Goal: Task Accomplishment & Management: Manage account settings

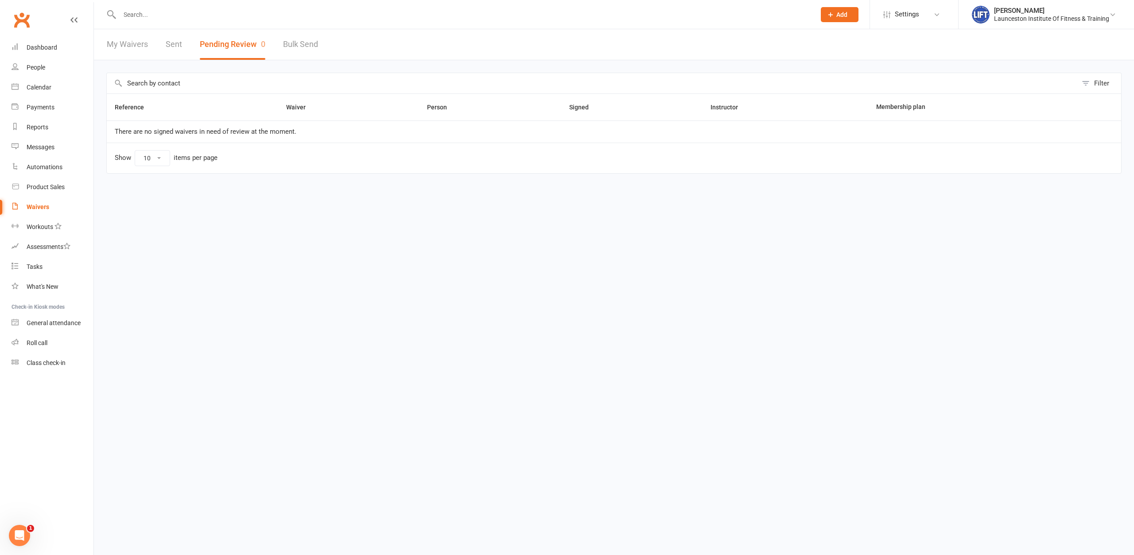
click at [39, 203] on div "Waivers" at bounding box center [38, 206] width 23 height 7
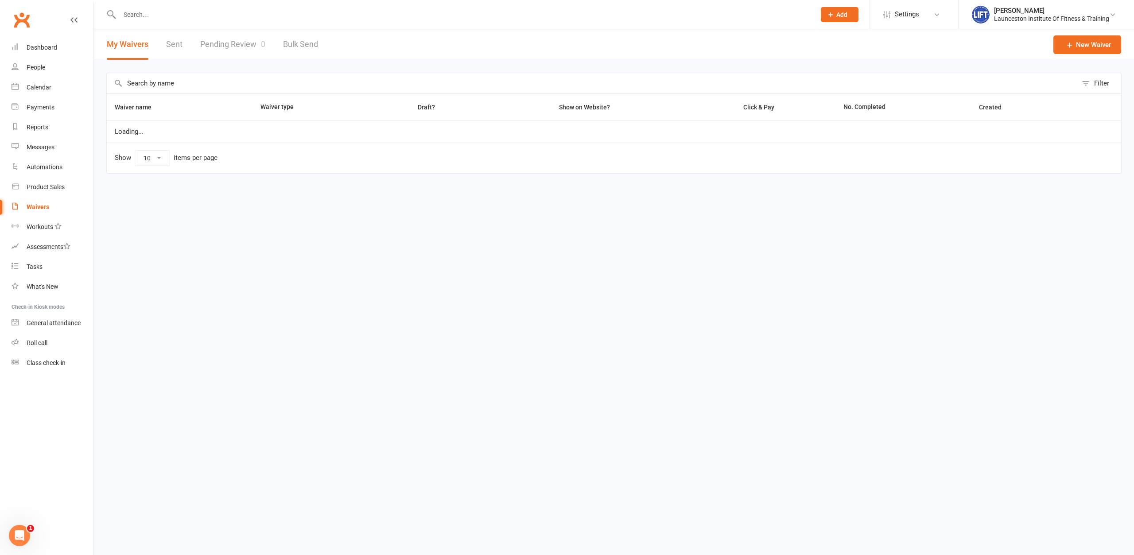
select select "100"
click at [229, 45] on link "Pending Review 0" at bounding box center [232, 44] width 65 height 31
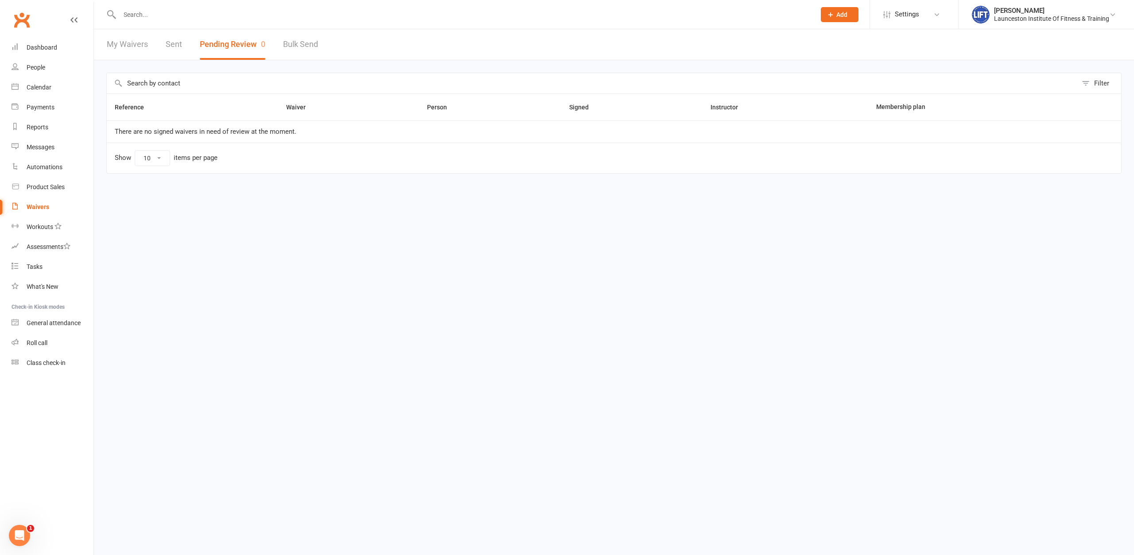
click at [175, 47] on link "Sent" at bounding box center [174, 44] width 16 height 31
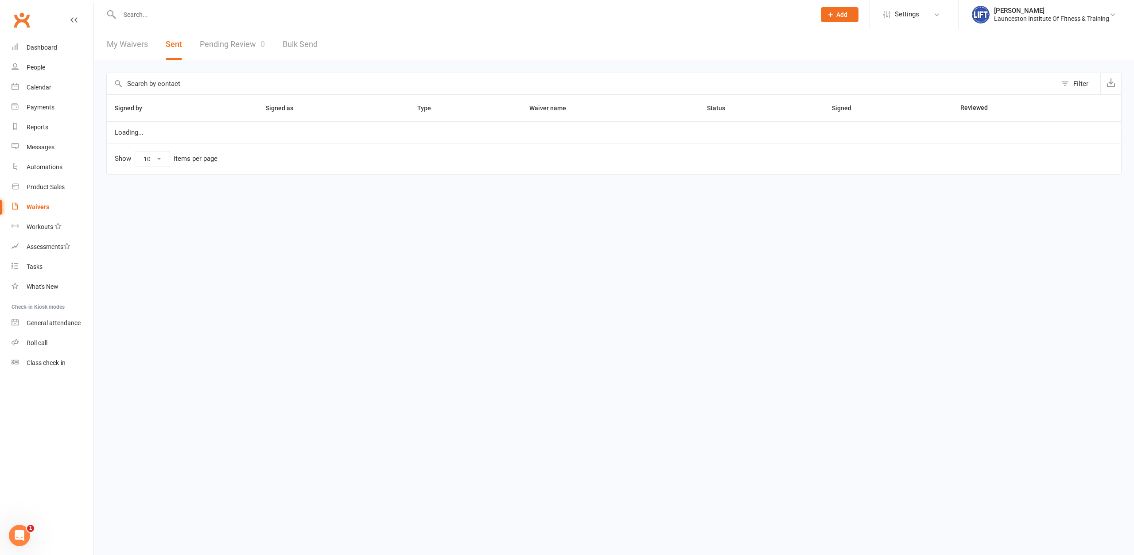
click at [218, 42] on link "Pending Review 0" at bounding box center [232, 44] width 65 height 31
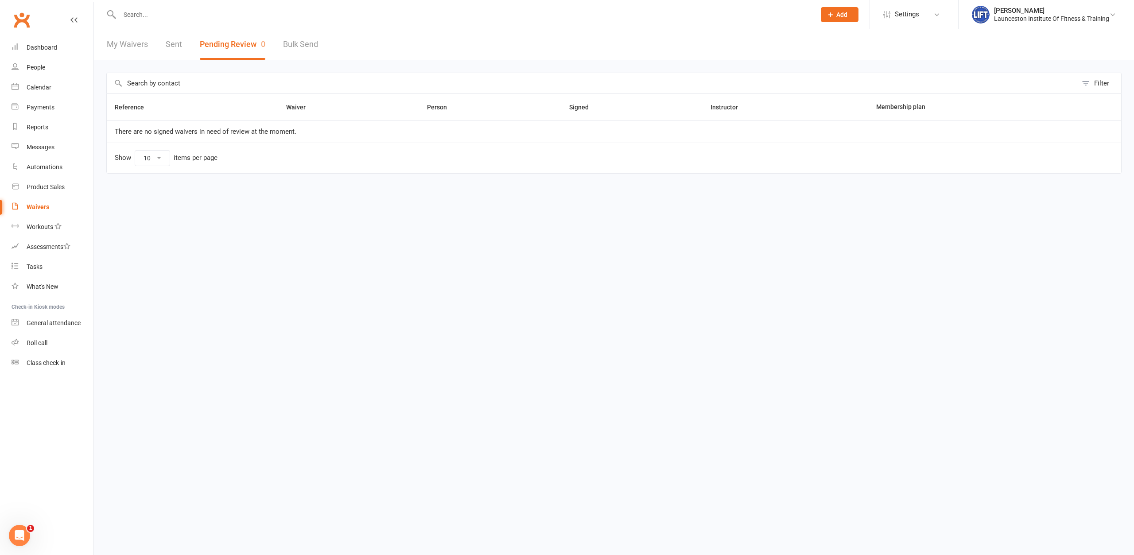
click at [173, 39] on link "Sent" at bounding box center [174, 44] width 16 height 31
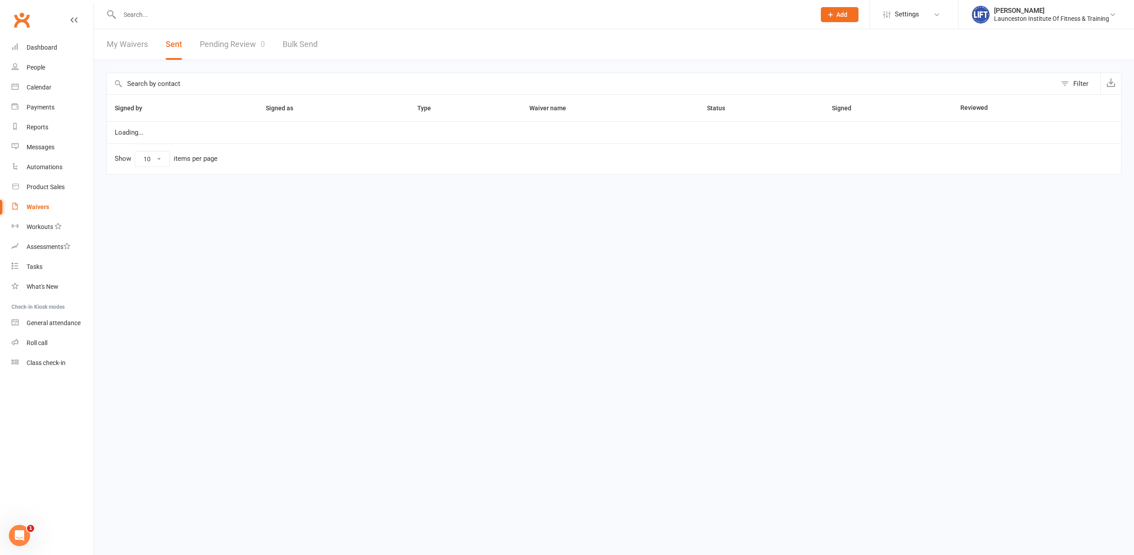
click at [213, 50] on link "Pending Review 0" at bounding box center [232, 44] width 65 height 31
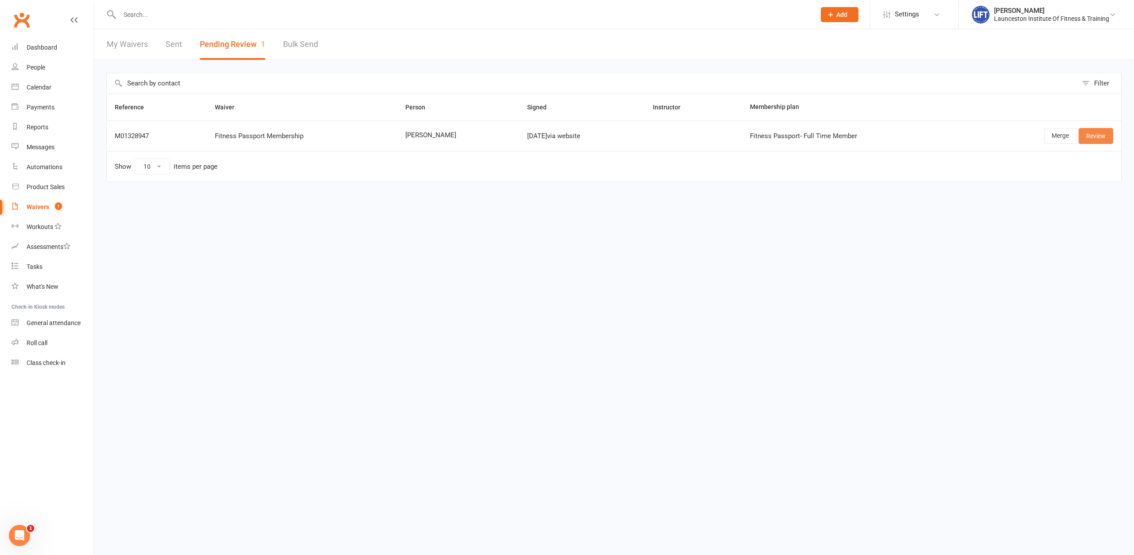
click at [1089, 136] on link "Review" at bounding box center [1095, 136] width 35 height 16
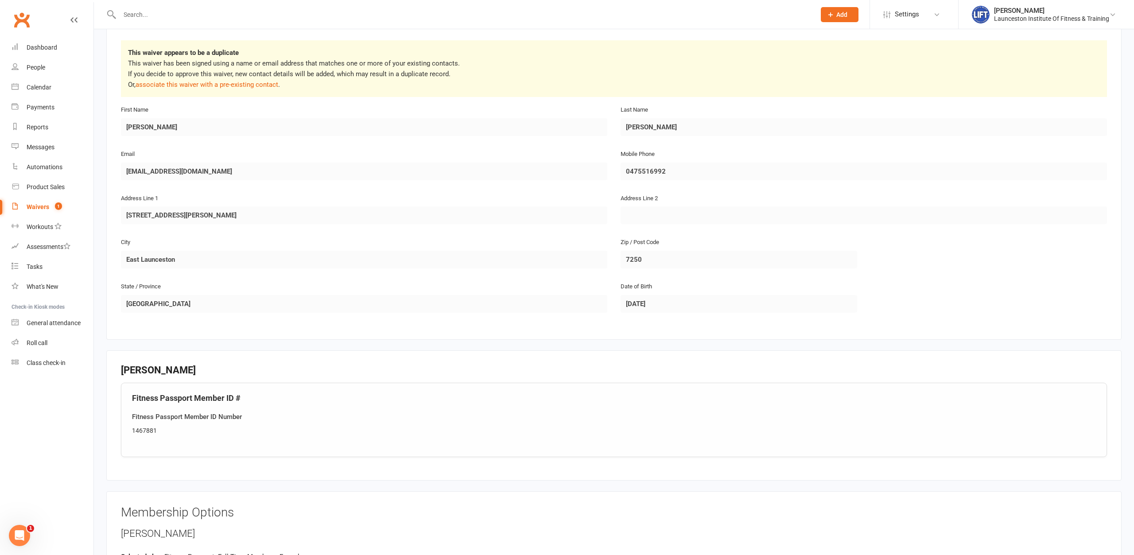
scroll to position [181, 0]
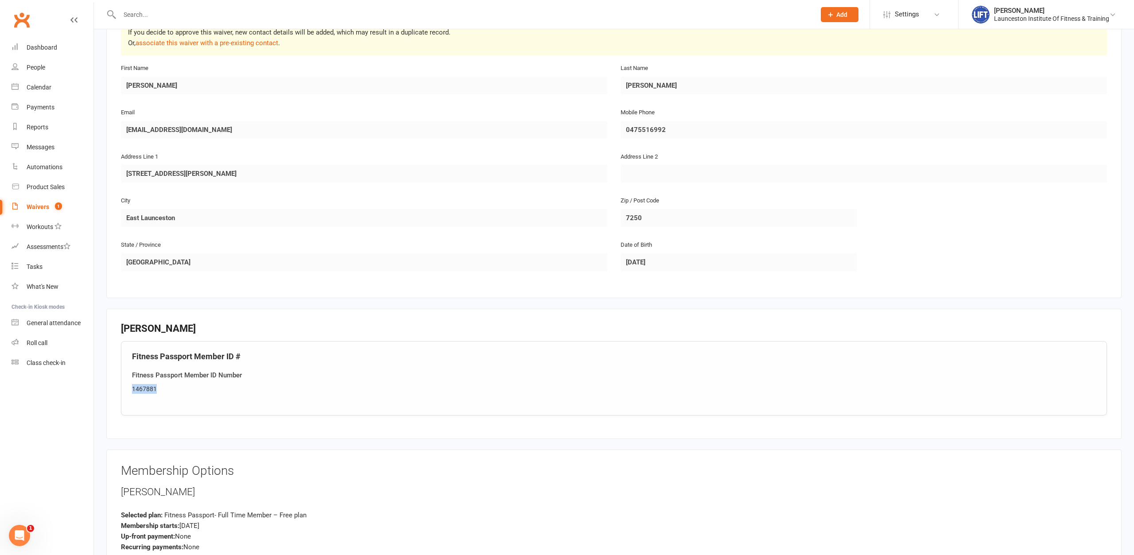
drag, startPoint x: 181, startPoint y: 388, endPoint x: 131, endPoint y: 386, distance: 50.6
click at [131, 386] on div "Fitness Passport Member ID # Fitness Passport Member ID Number 1467881" at bounding box center [614, 378] width 986 height 74
copy div "1467881"
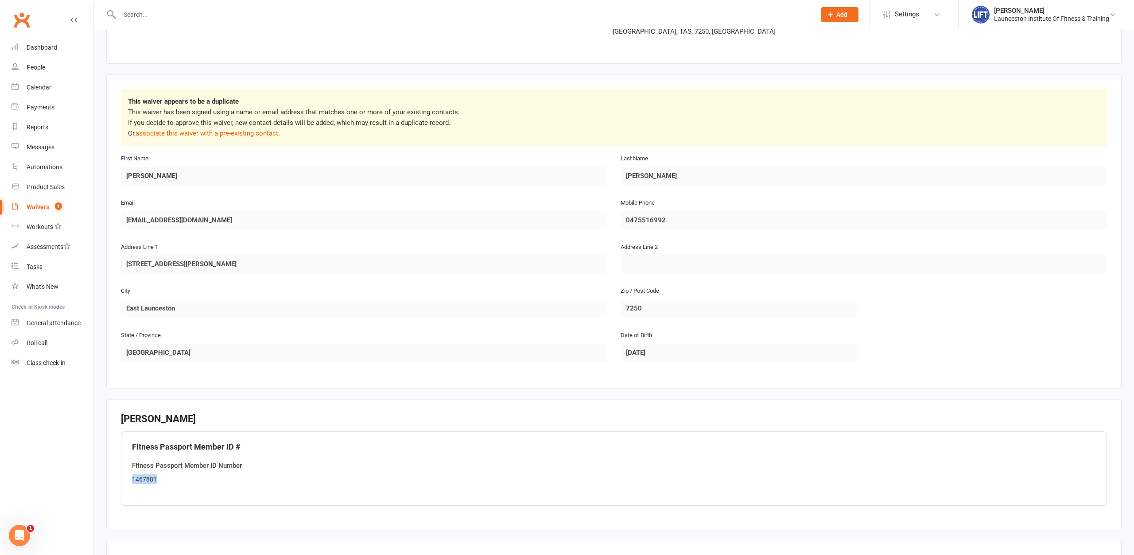
scroll to position [404, 0]
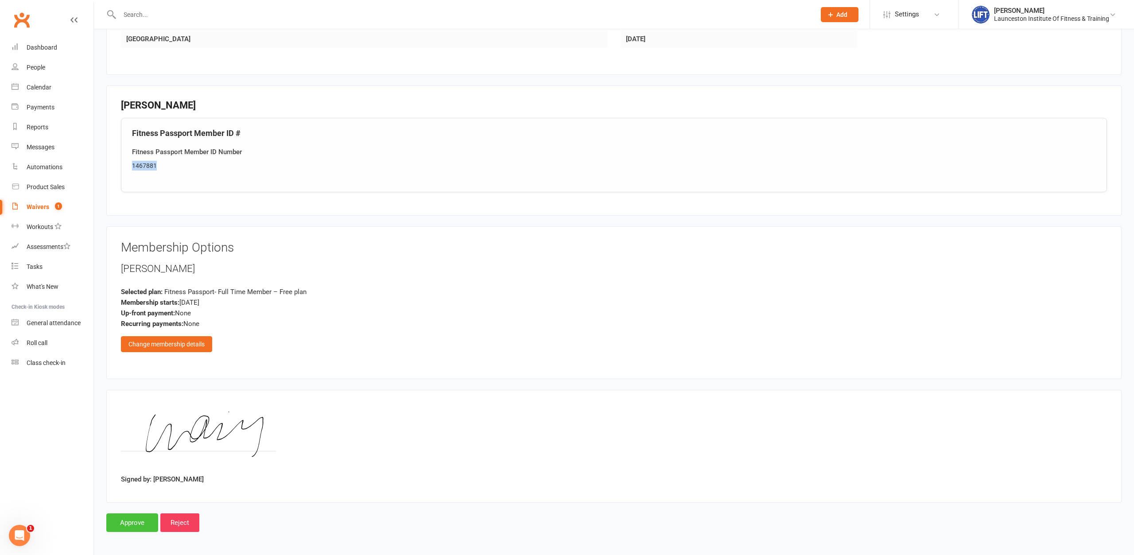
click at [140, 513] on input "Approve" at bounding box center [132, 522] width 52 height 19
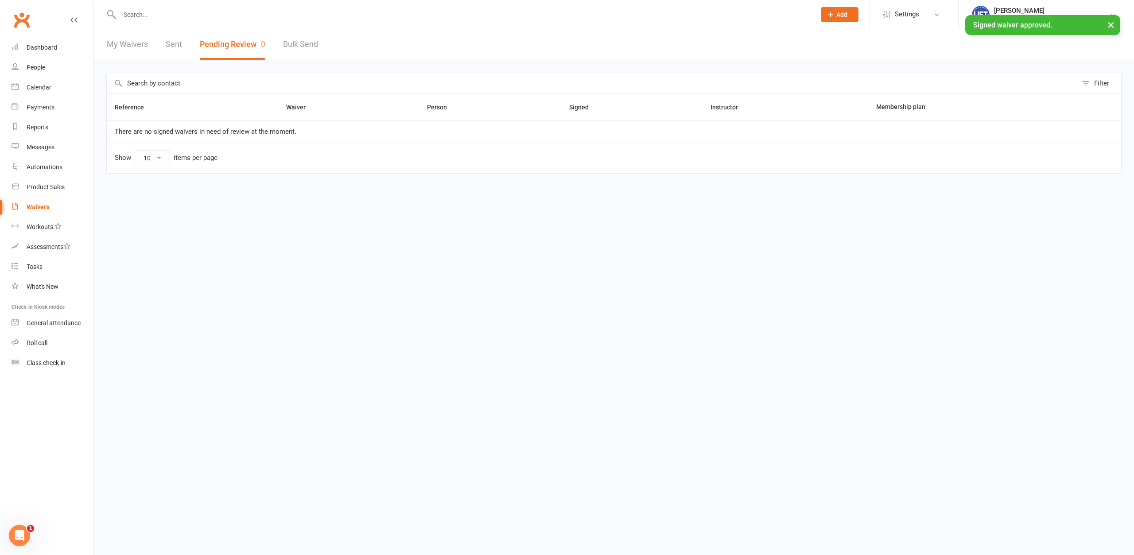
click at [213, 17] on input "text" at bounding box center [463, 14] width 692 height 12
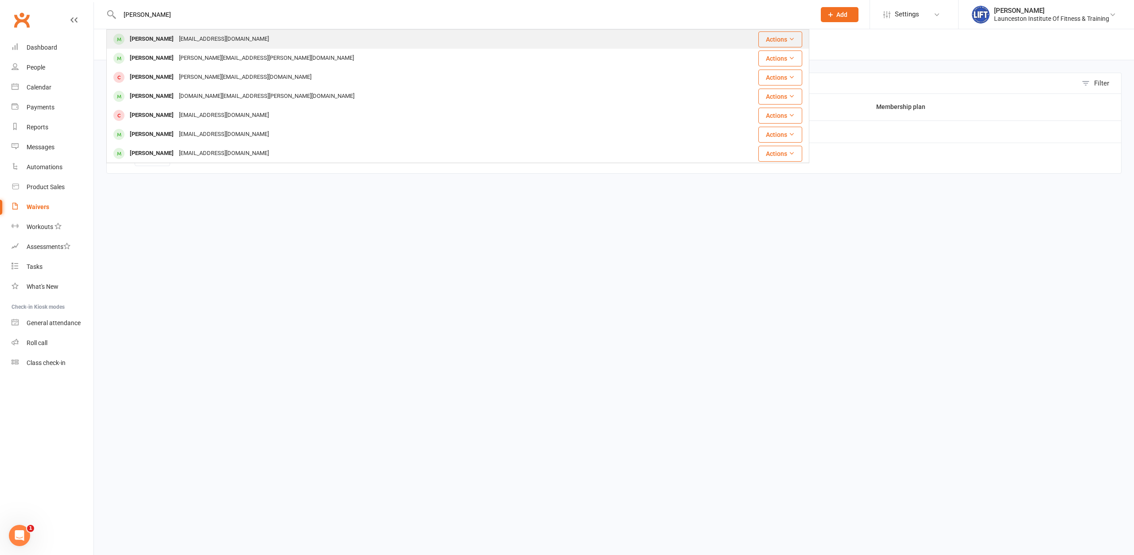
type input "george morr"
click at [202, 37] on div "geormorr3112@gmail.com" at bounding box center [223, 39] width 95 height 13
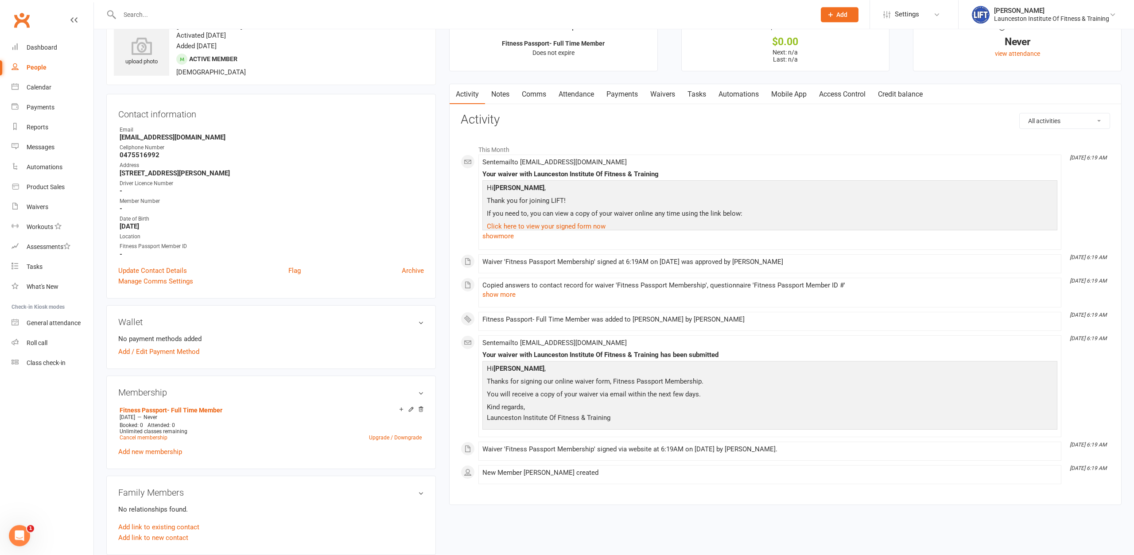
scroll to position [45, 0]
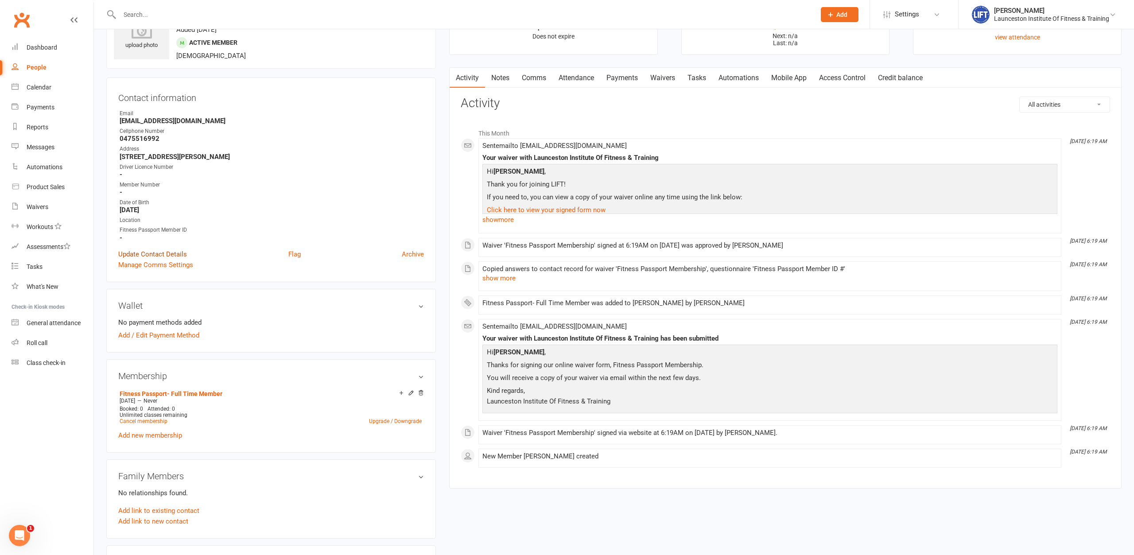
click at [148, 255] on link "Update Contact Details" at bounding box center [152, 254] width 69 height 11
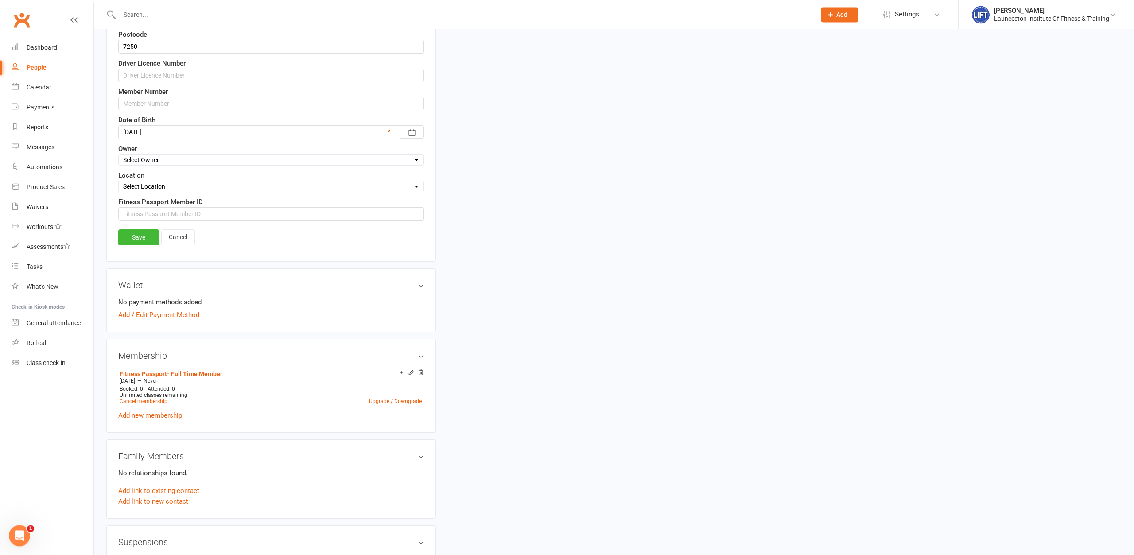
scroll to position [403, 0]
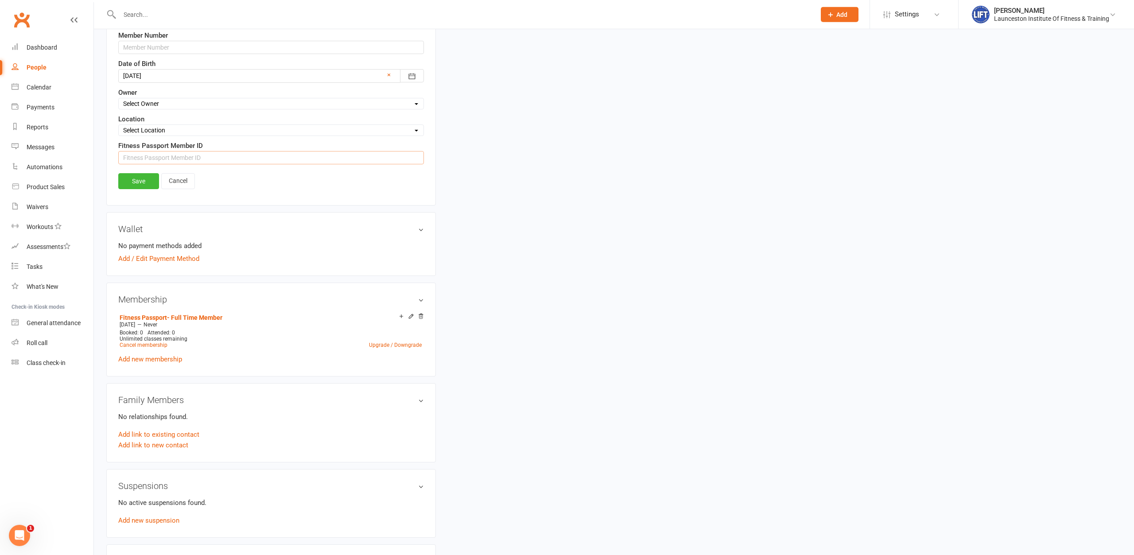
click at [172, 155] on input "string" at bounding box center [271, 157] width 306 height 13
paste input "1467881"
type input "1467881"
click at [148, 181] on link "Save" at bounding box center [138, 181] width 41 height 16
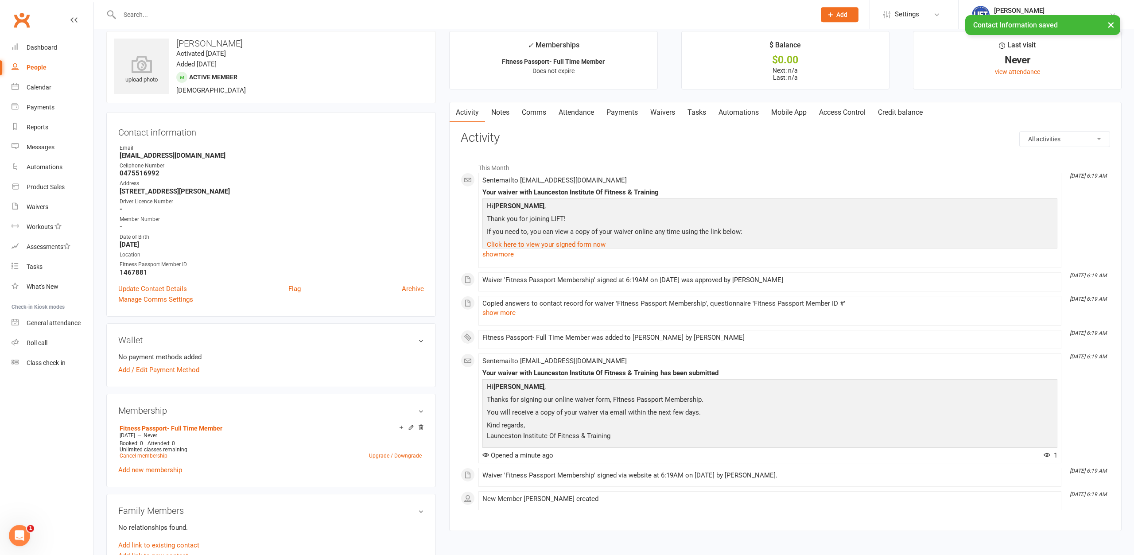
scroll to position [0, 0]
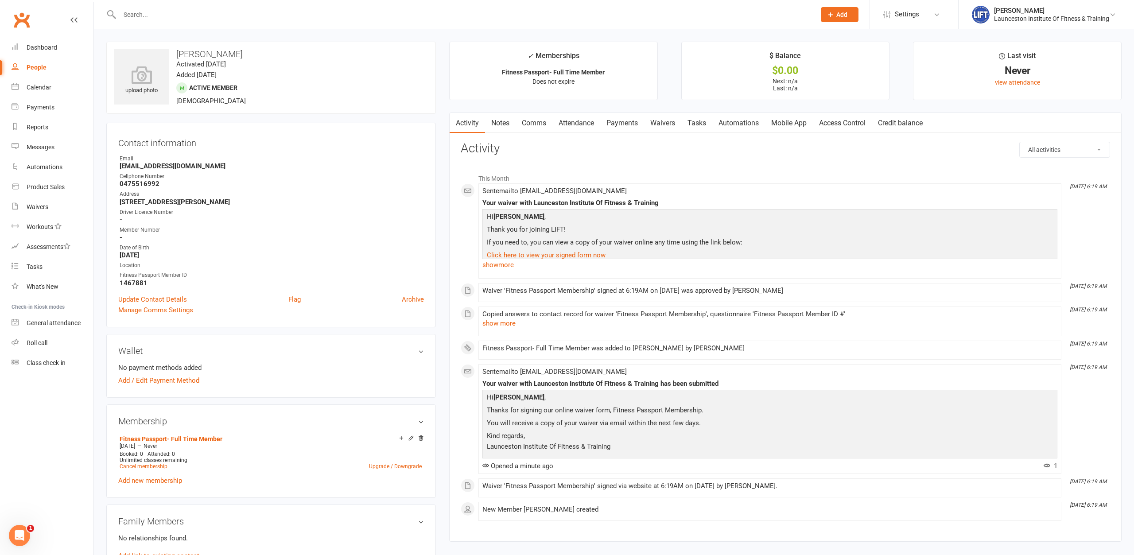
click at [841, 121] on link "Access Control" at bounding box center [842, 123] width 59 height 20
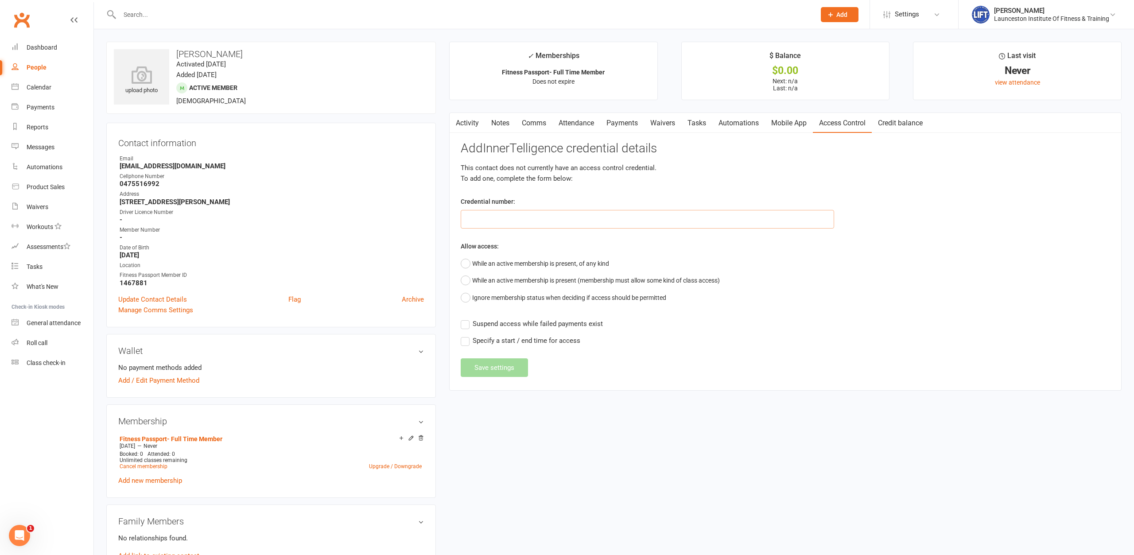
click at [600, 218] on input "text" at bounding box center [647, 219] width 373 height 19
paste input "20000000000000004961CA7E"
type input "20000000000000004961CA7E"
click at [520, 263] on button "While an active membership is present, of any kind" at bounding box center [535, 263] width 148 height 17
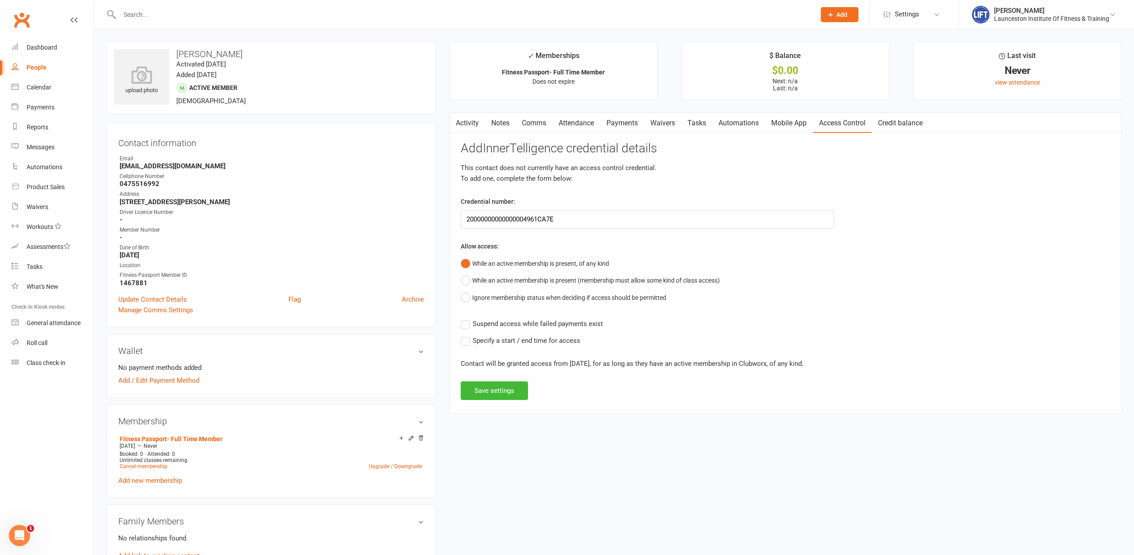
click at [507, 326] on span "Suspend access while failed payments exist" at bounding box center [538, 322] width 130 height 9
click at [507, 318] on input "Suspend access while failed payments exist" at bounding box center [532, 318] width 142 height 0
click at [499, 390] on button "Save settings" at bounding box center [494, 390] width 67 height 19
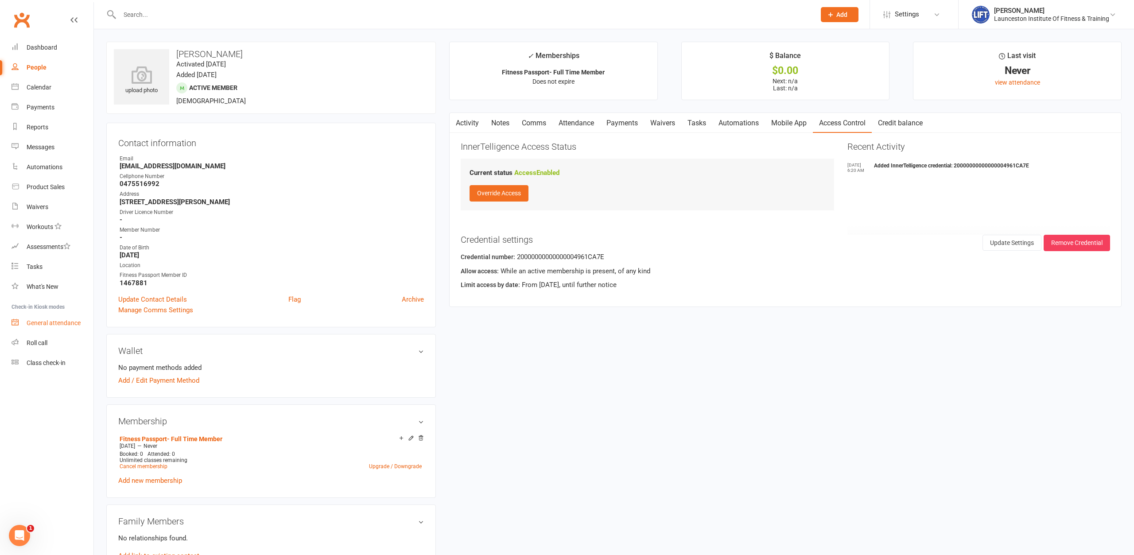
click at [49, 322] on div "General attendance" at bounding box center [54, 322] width 54 height 7
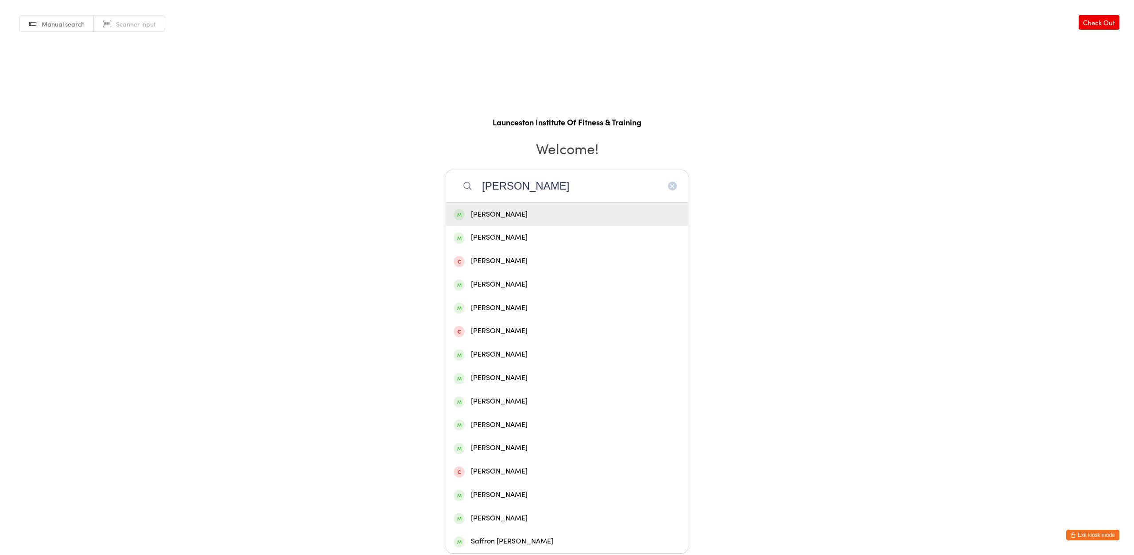
type input "[PERSON_NAME]"
click at [488, 214] on div "George Morris" at bounding box center [566, 215] width 227 height 12
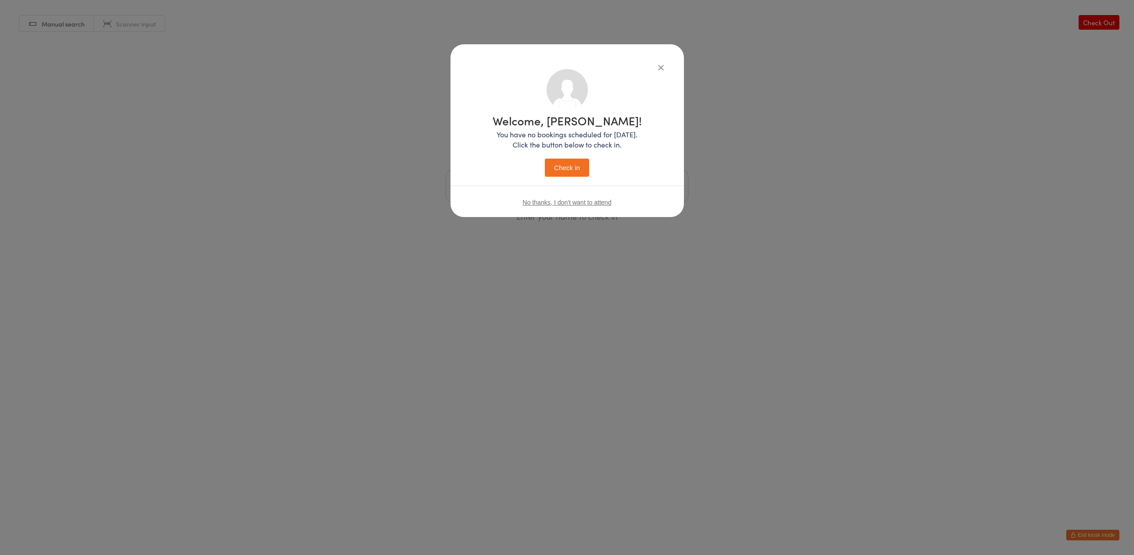
click at [572, 167] on button "Check in" at bounding box center [567, 168] width 44 height 18
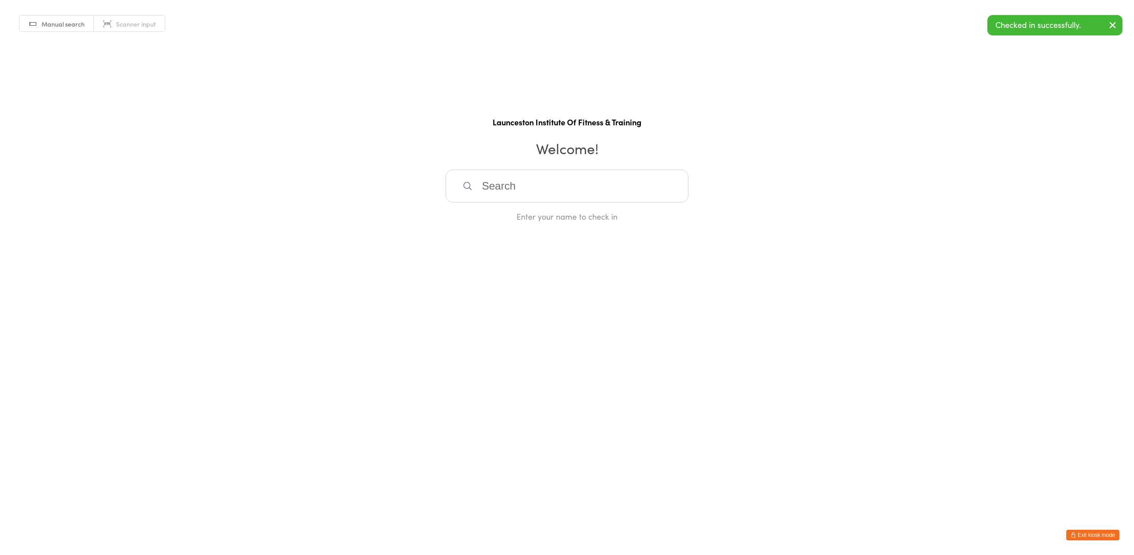
click at [270, 194] on div "Manual search Scanner input Check Out Launceston Institute Of Fitness & Trainin…" at bounding box center [567, 111] width 1134 height 222
click at [1095, 532] on button "Exit kiosk mode" at bounding box center [1092, 535] width 53 height 11
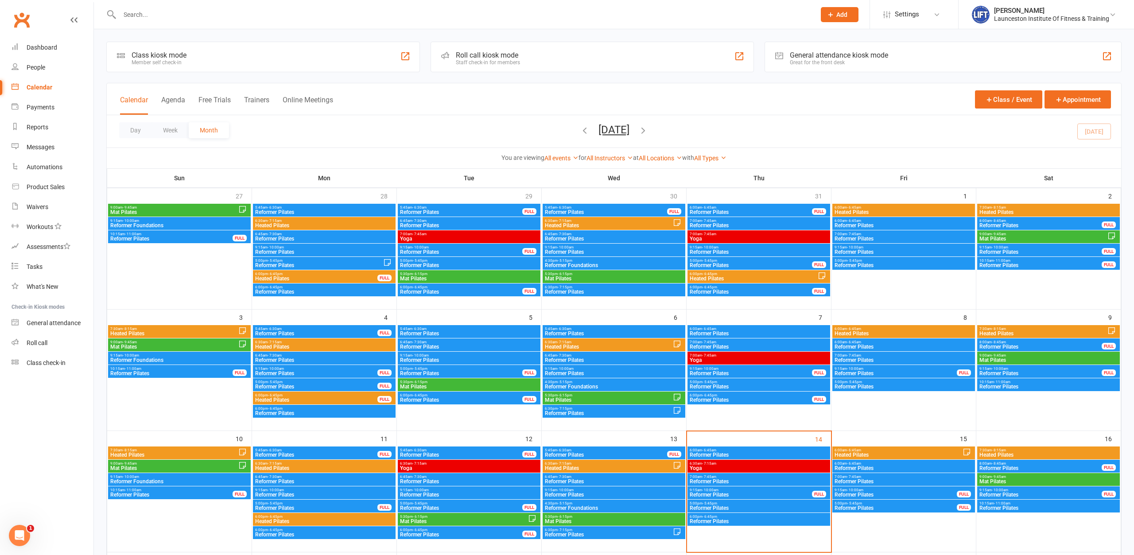
click at [739, 465] on span "Yoga" at bounding box center [758, 467] width 139 height 5
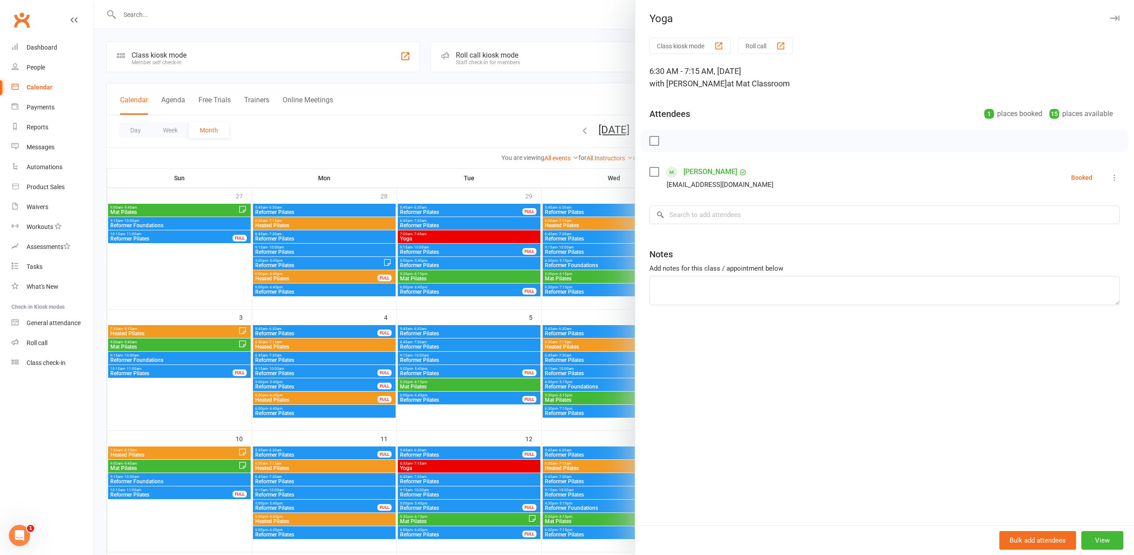
click at [511, 106] on div at bounding box center [614, 277] width 1040 height 555
